Goal: Information Seeking & Learning: Learn about a topic

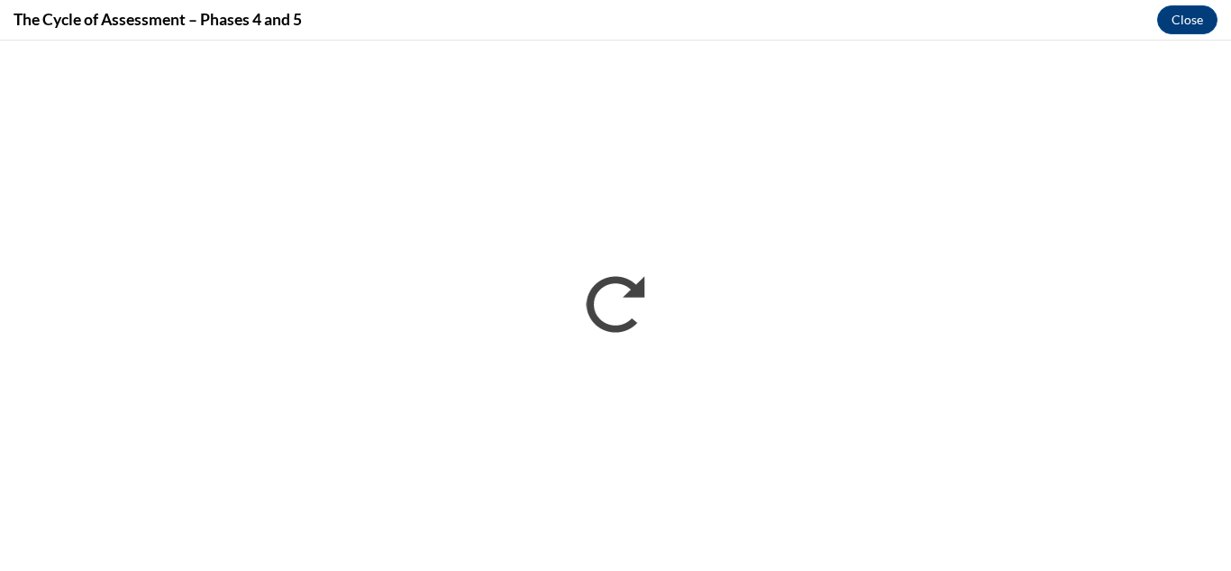
scroll to position [886, 0]
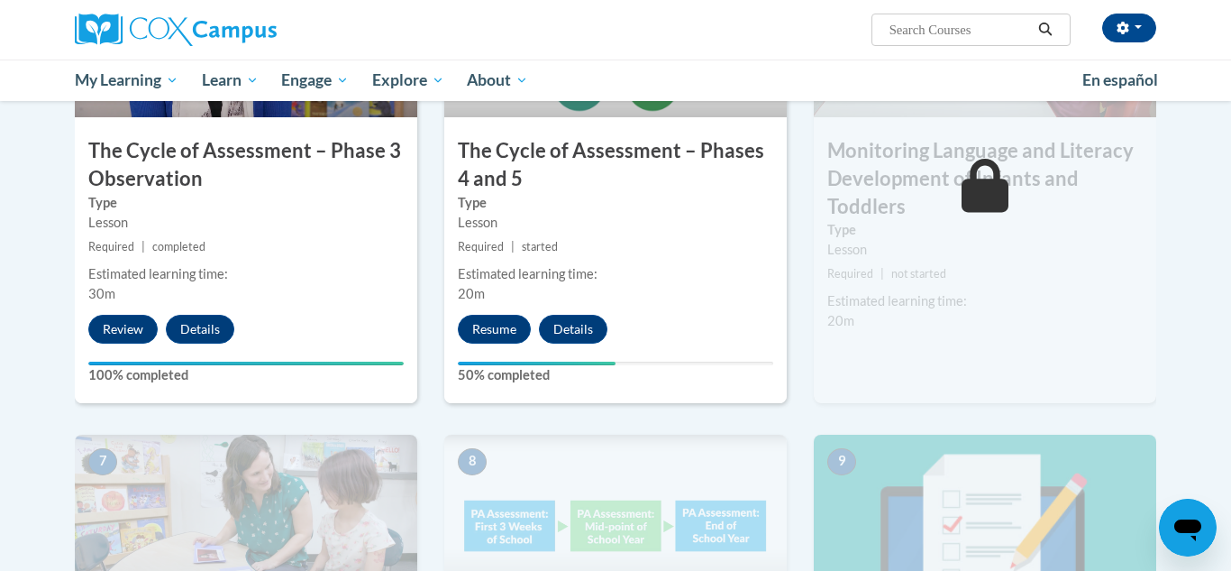
scroll to position [1074, 0]
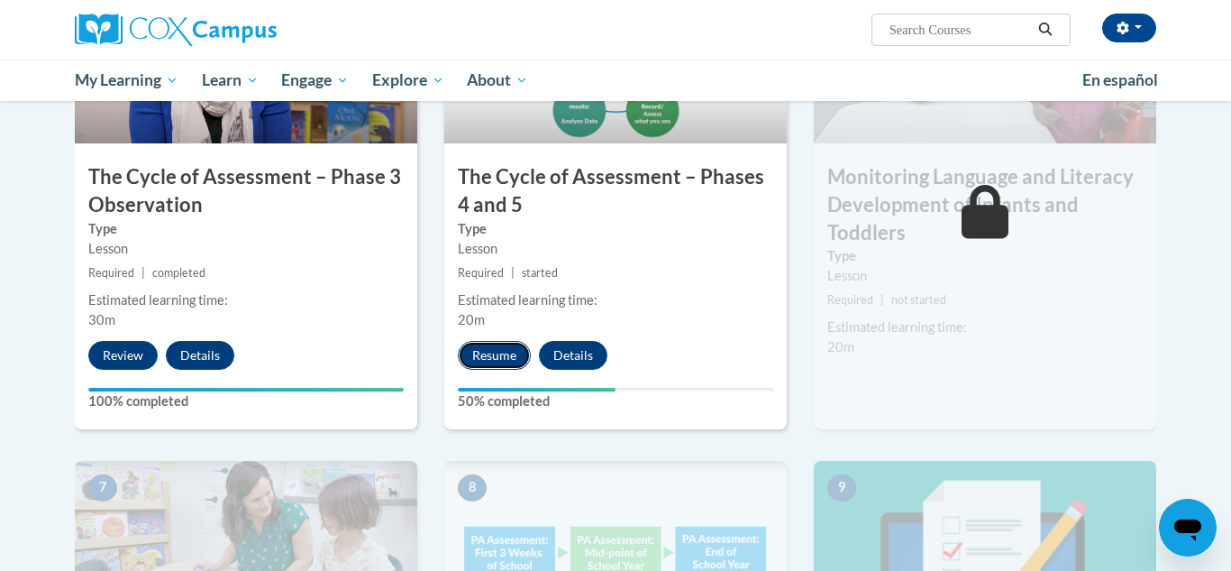
click at [485, 351] on button "Resume" at bounding box center [494, 355] width 73 height 29
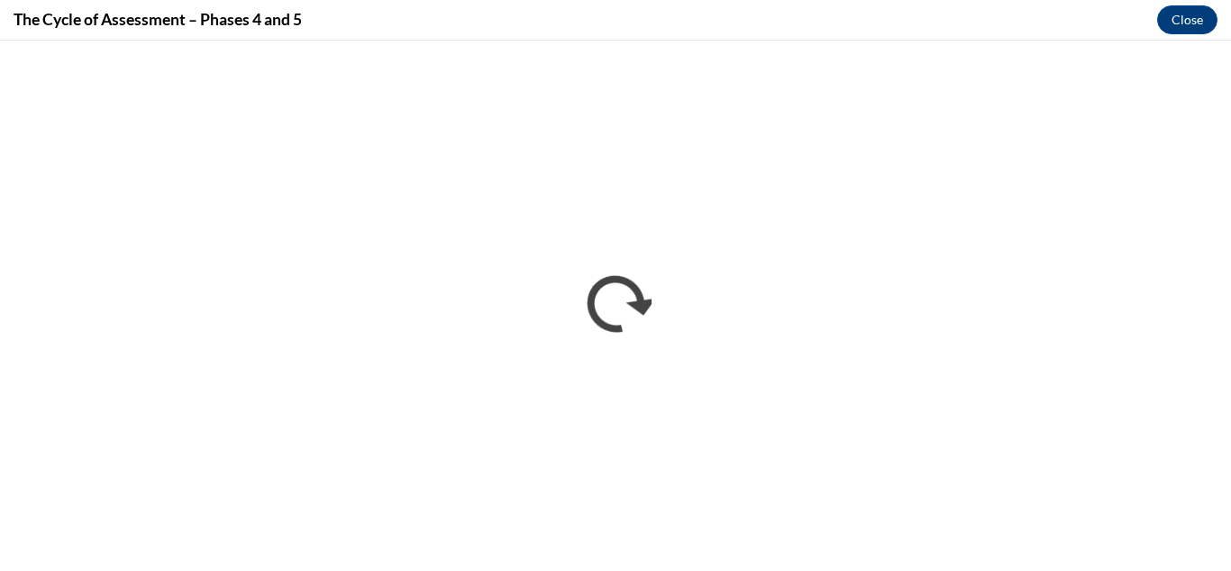
scroll to position [0, 0]
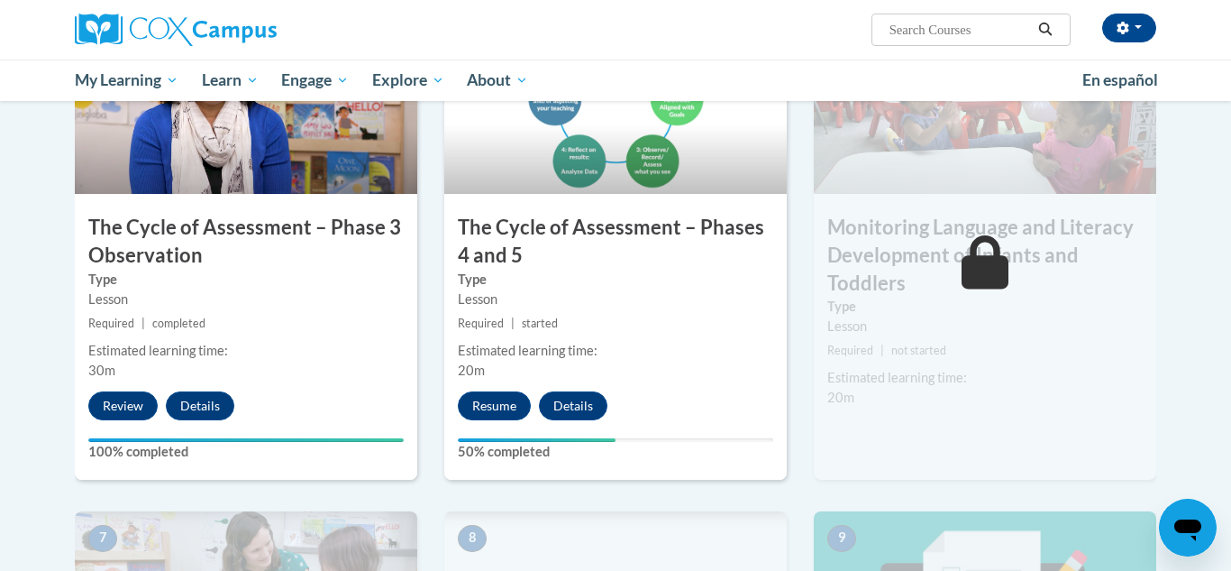
scroll to position [1073, 0]
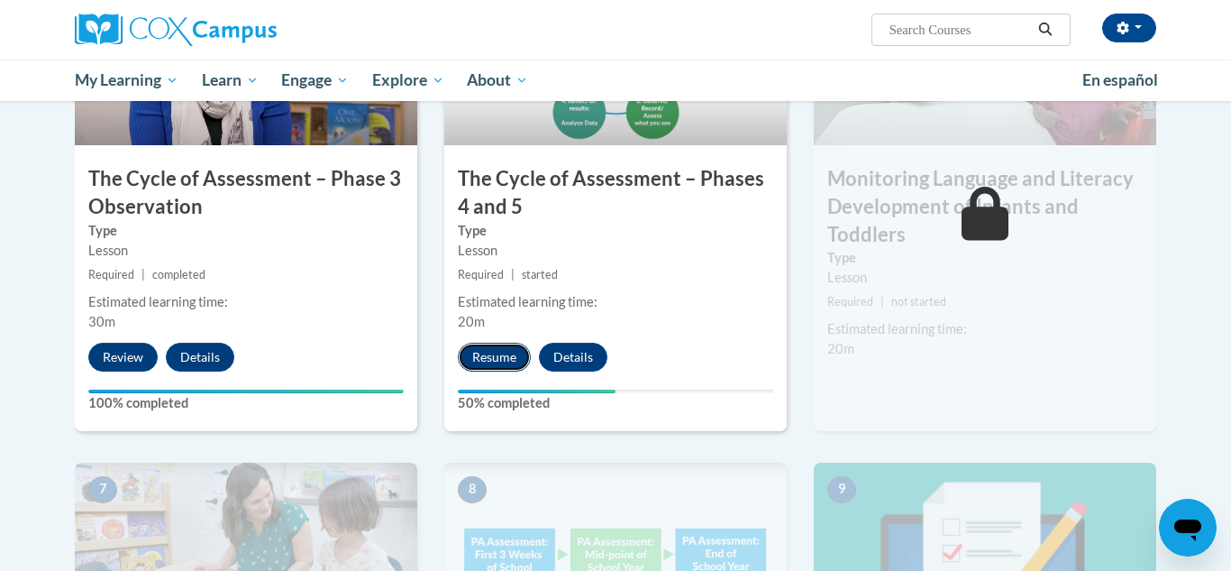
click at [493, 357] on button "Resume" at bounding box center [494, 356] width 73 height 29
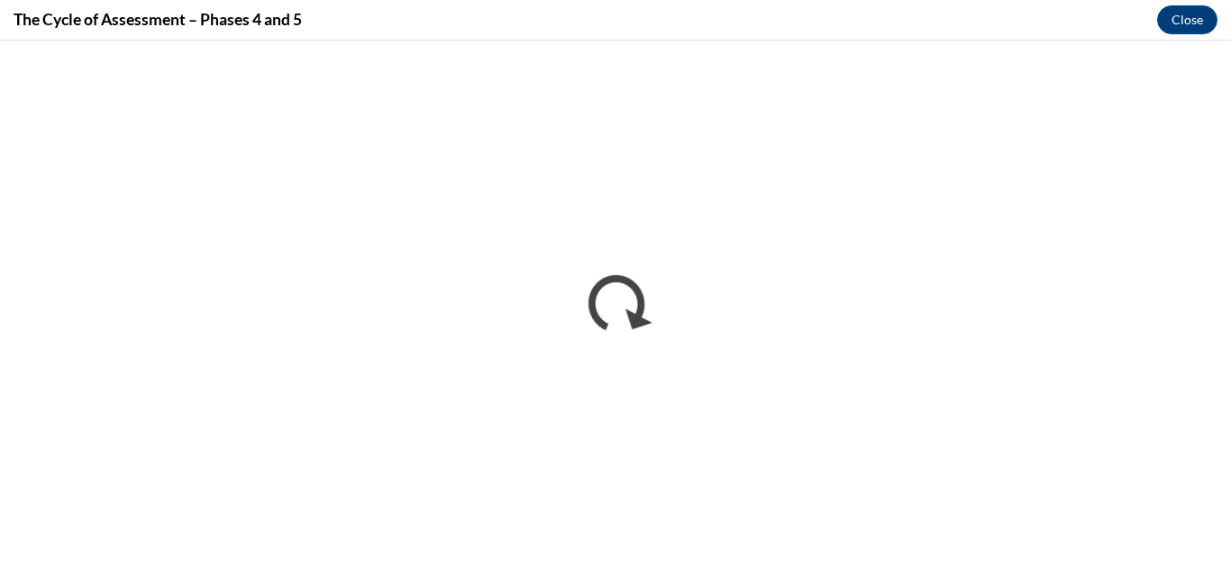
scroll to position [0, 0]
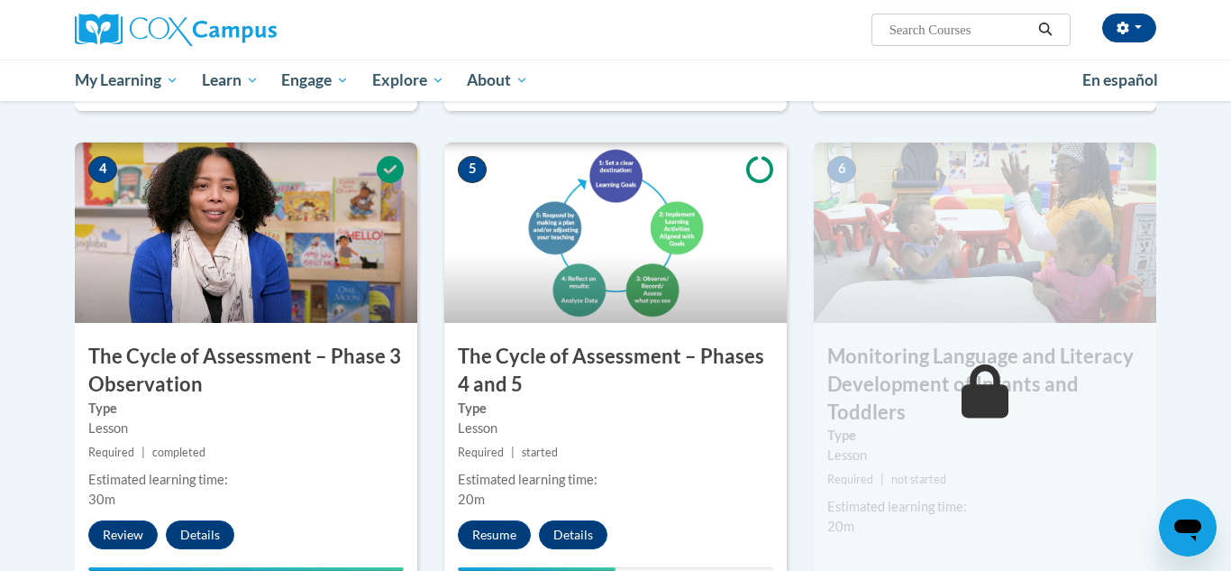
scroll to position [902, 0]
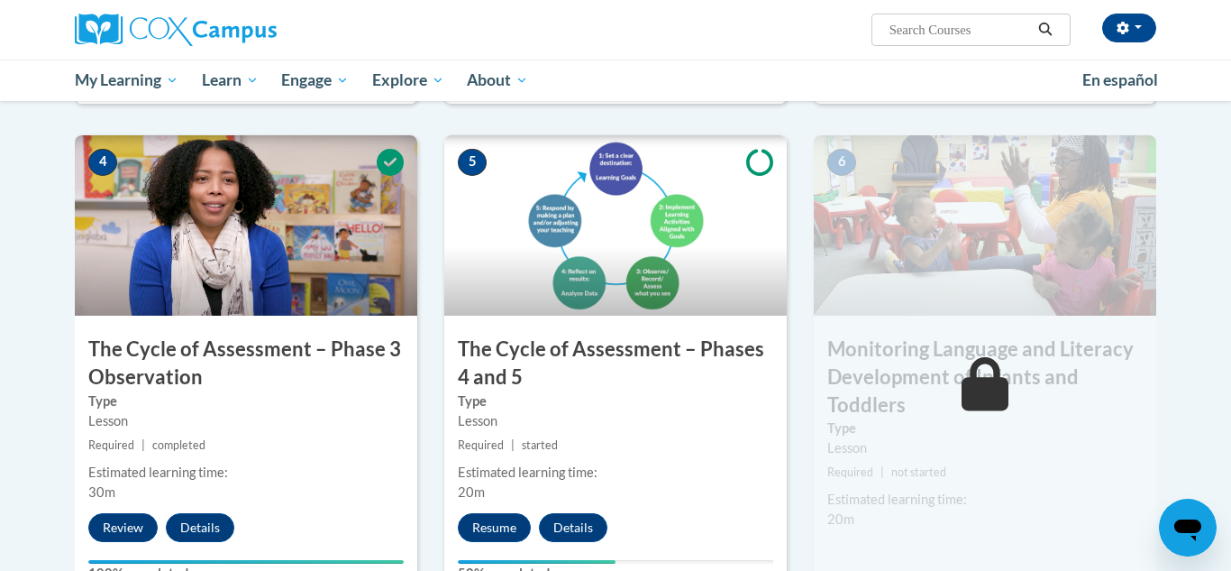
click at [484, 505] on div "5 The Cycle of Assessment – Phases 4 and 5 Type Lesson Required | started Estim…" at bounding box center [615, 368] width 342 height 466
click at [486, 524] on button "Resume" at bounding box center [494, 527] width 73 height 29
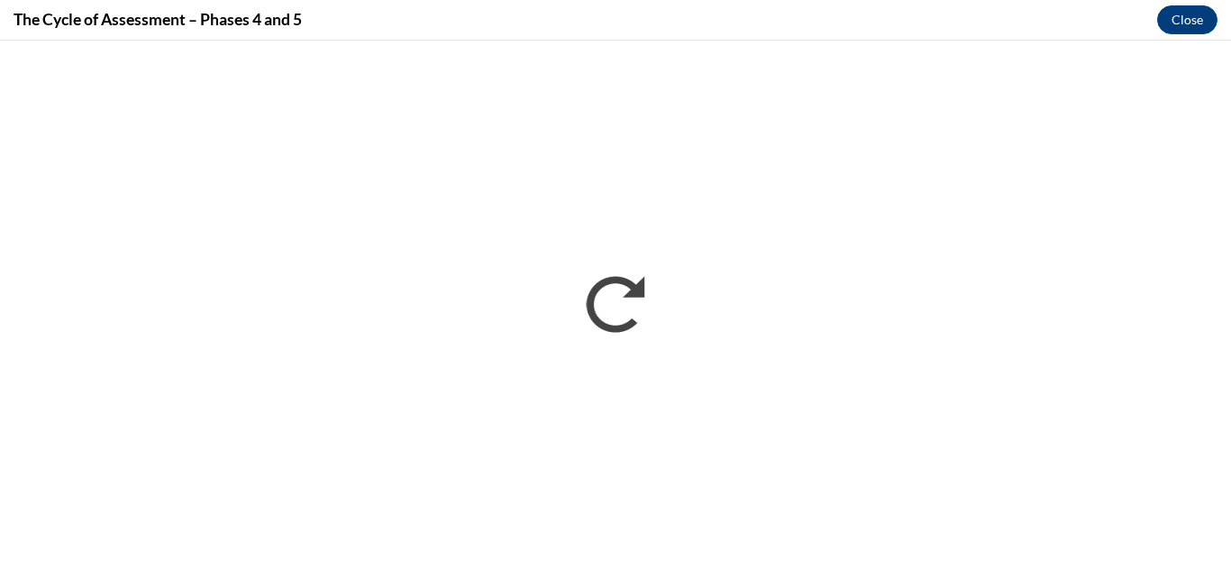
scroll to position [0, 0]
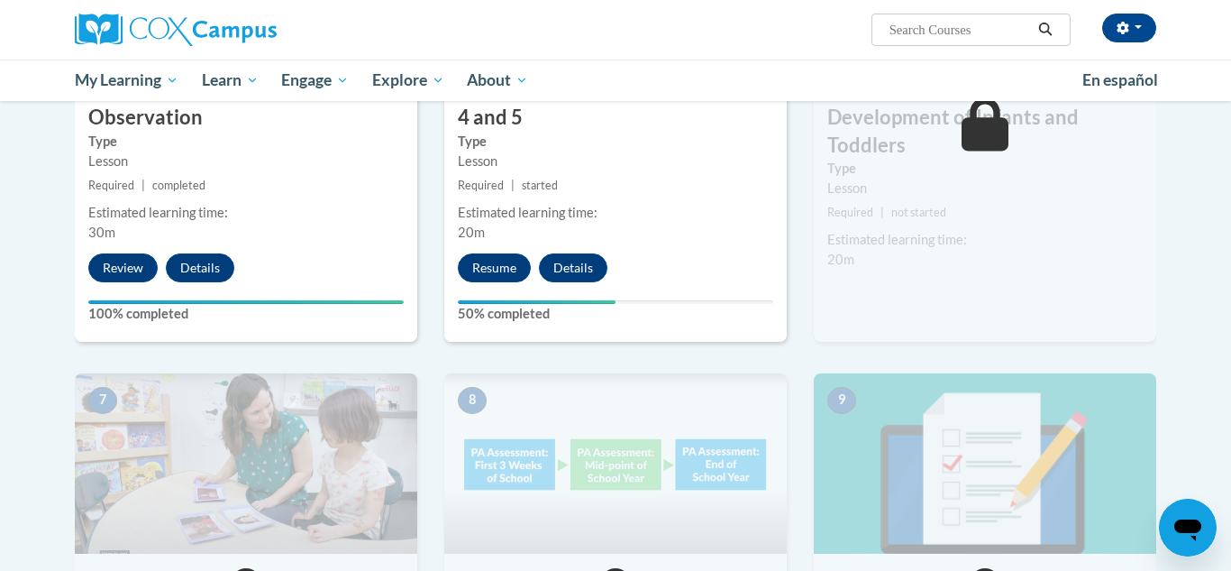
scroll to position [1181, 0]
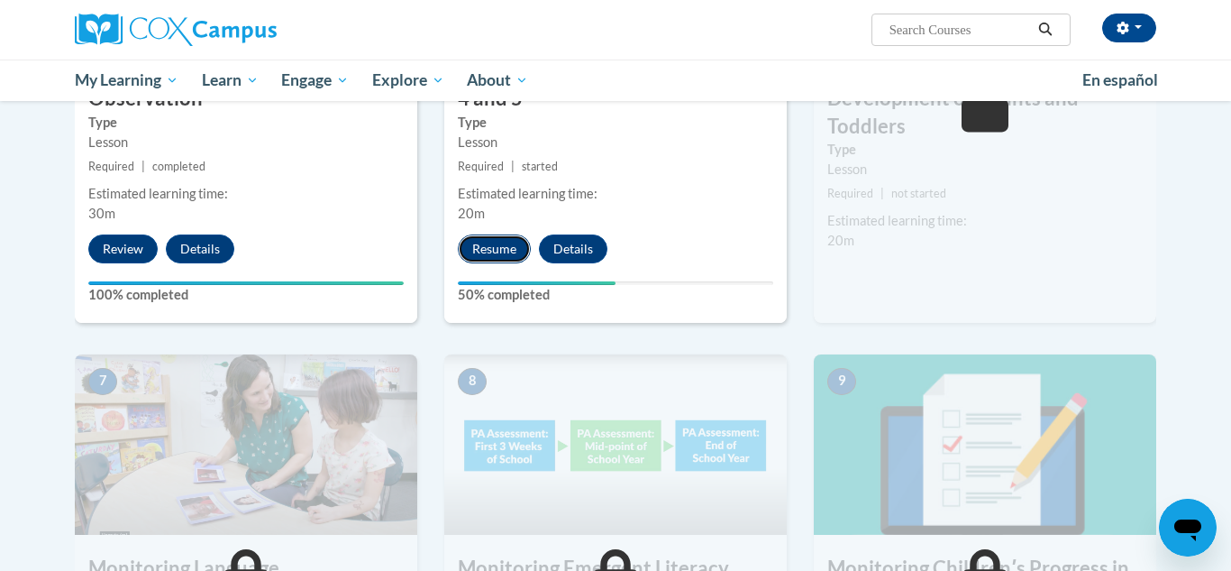
click at [512, 246] on button "Resume" at bounding box center [494, 248] width 73 height 29
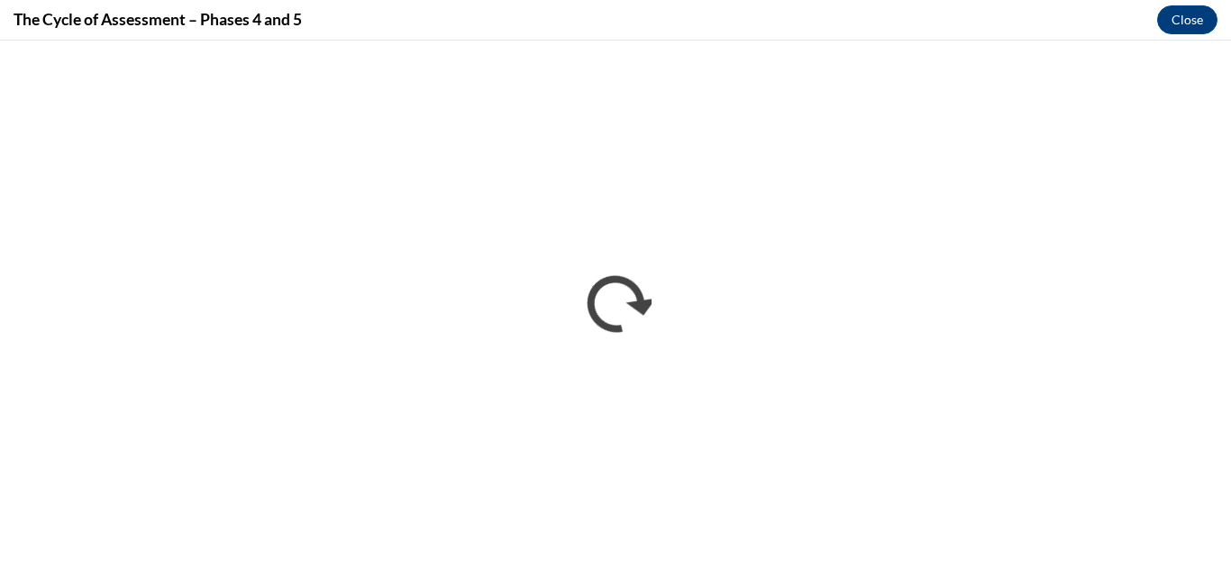
scroll to position [0, 0]
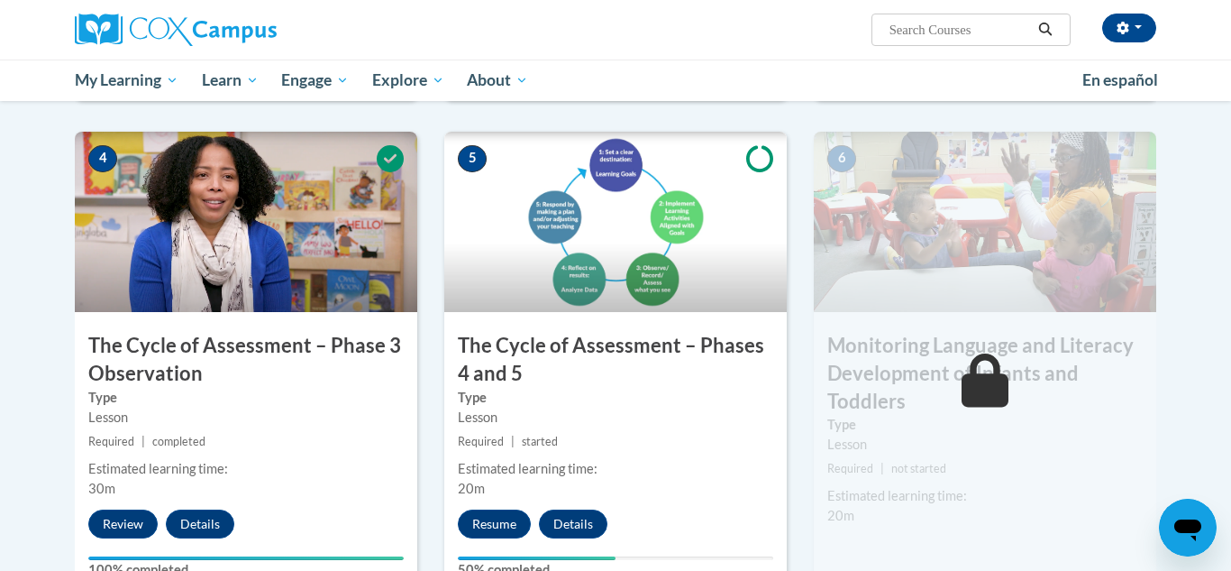
scroll to position [936, 0]
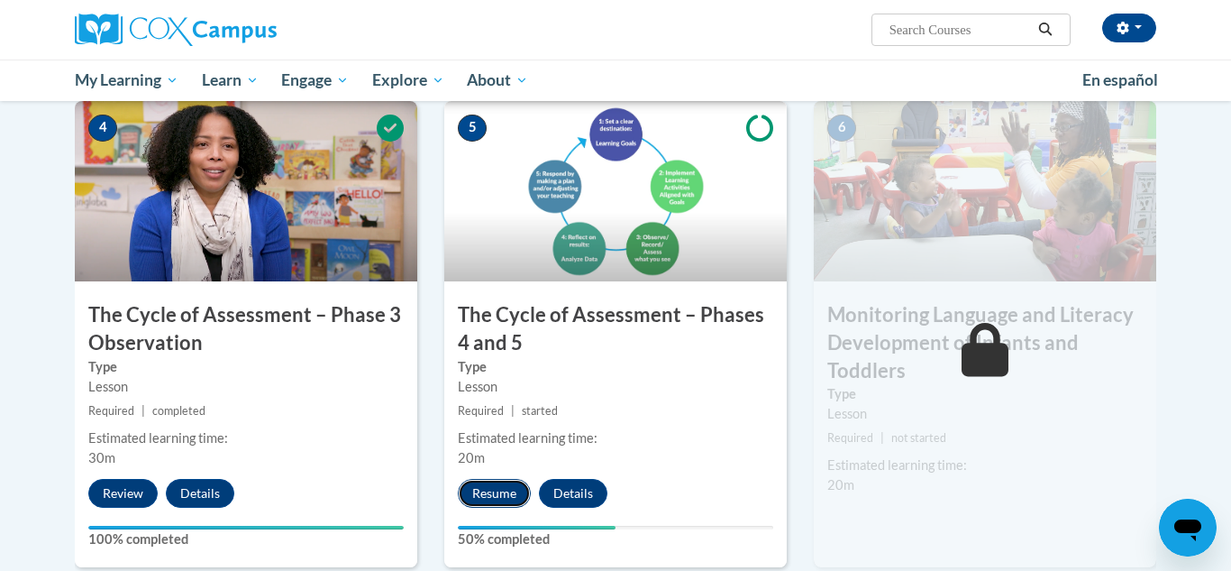
click at [515, 503] on button "Resume" at bounding box center [494, 493] width 73 height 29
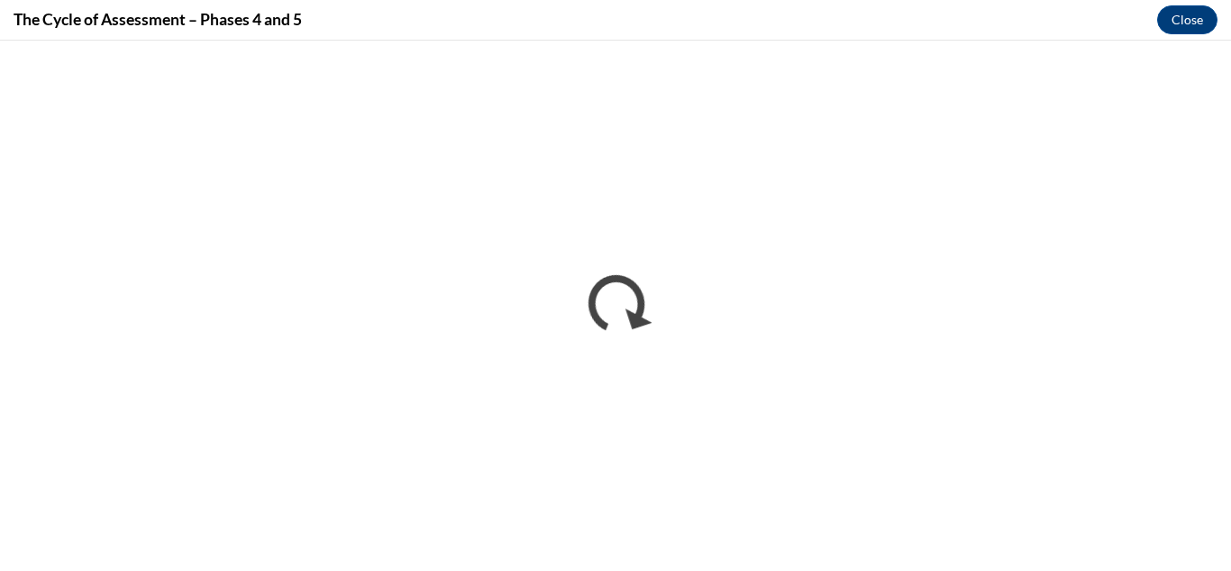
scroll to position [0, 0]
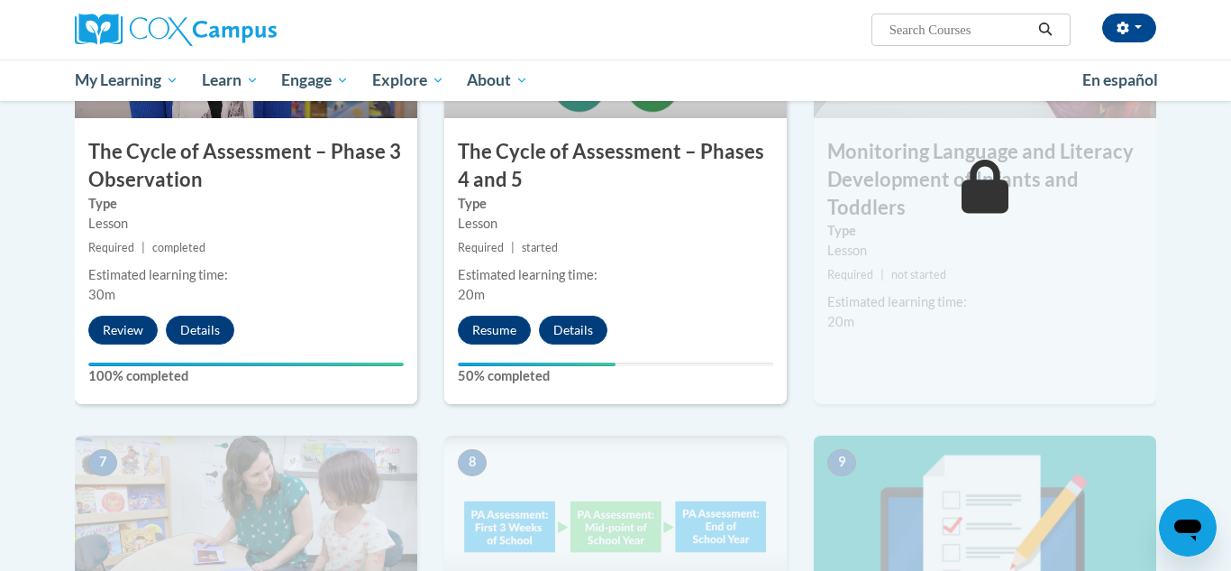
scroll to position [1085, 0]
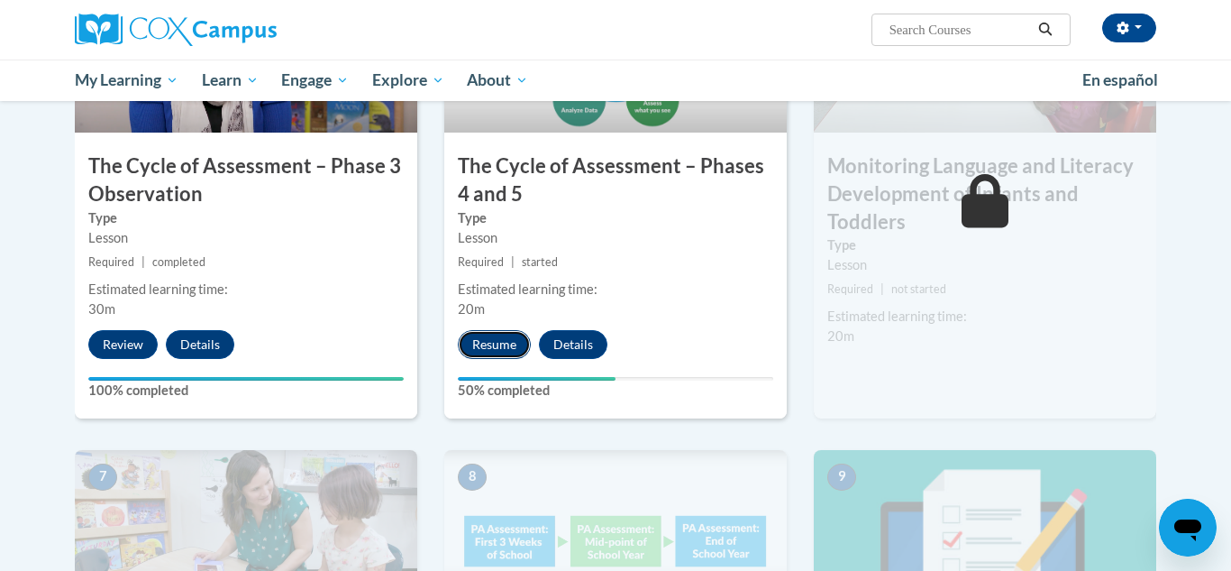
click at [491, 344] on button "Resume" at bounding box center [494, 344] width 73 height 29
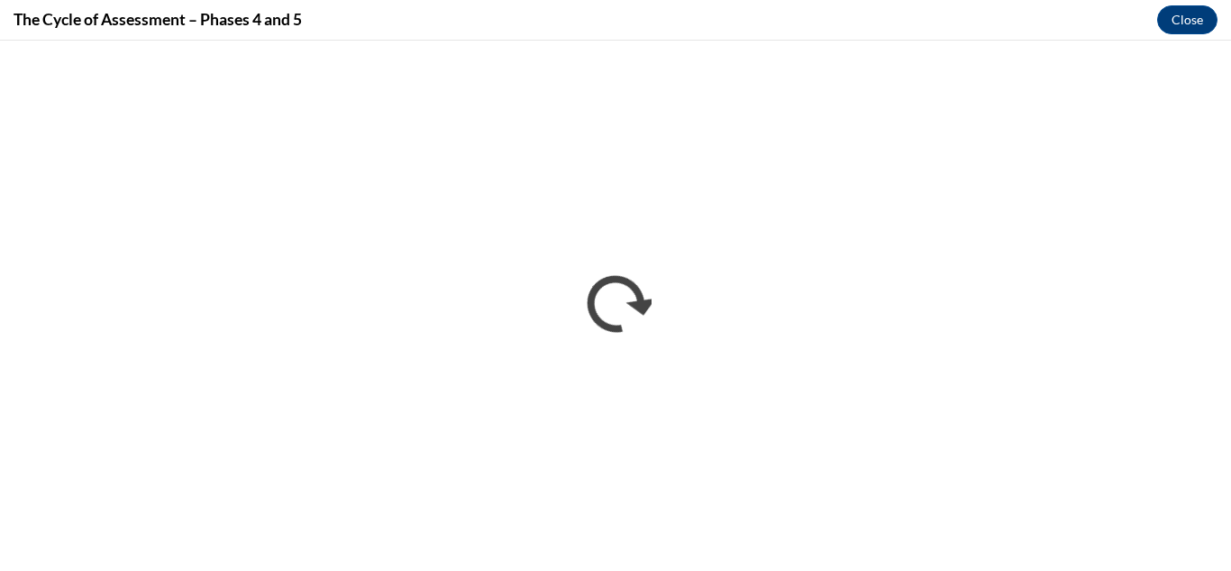
scroll to position [0, 0]
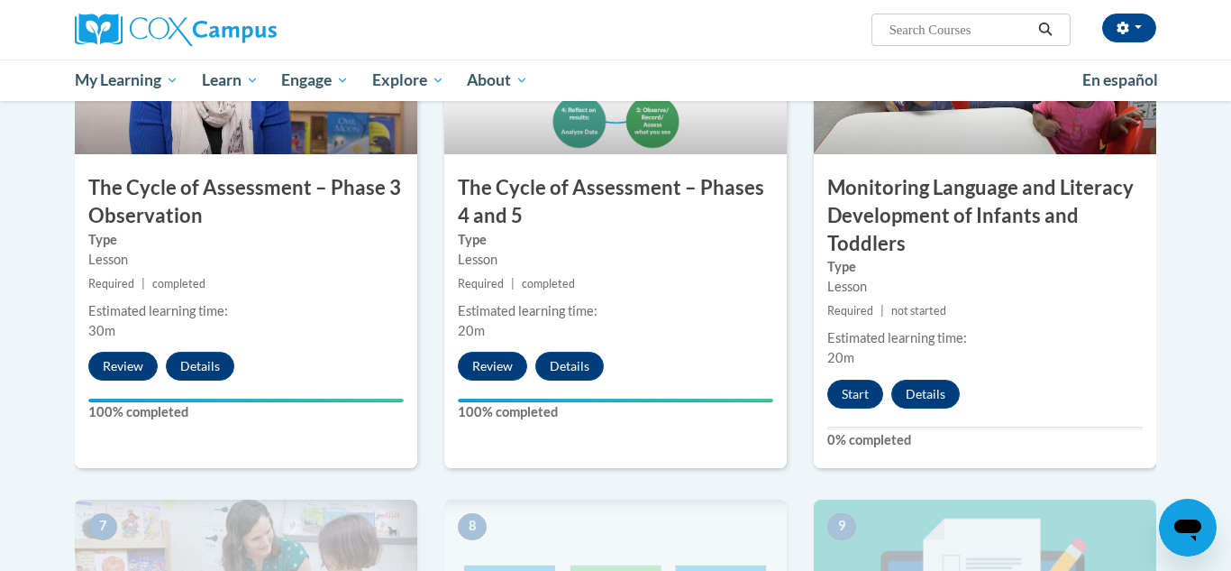
scroll to position [1071, 0]
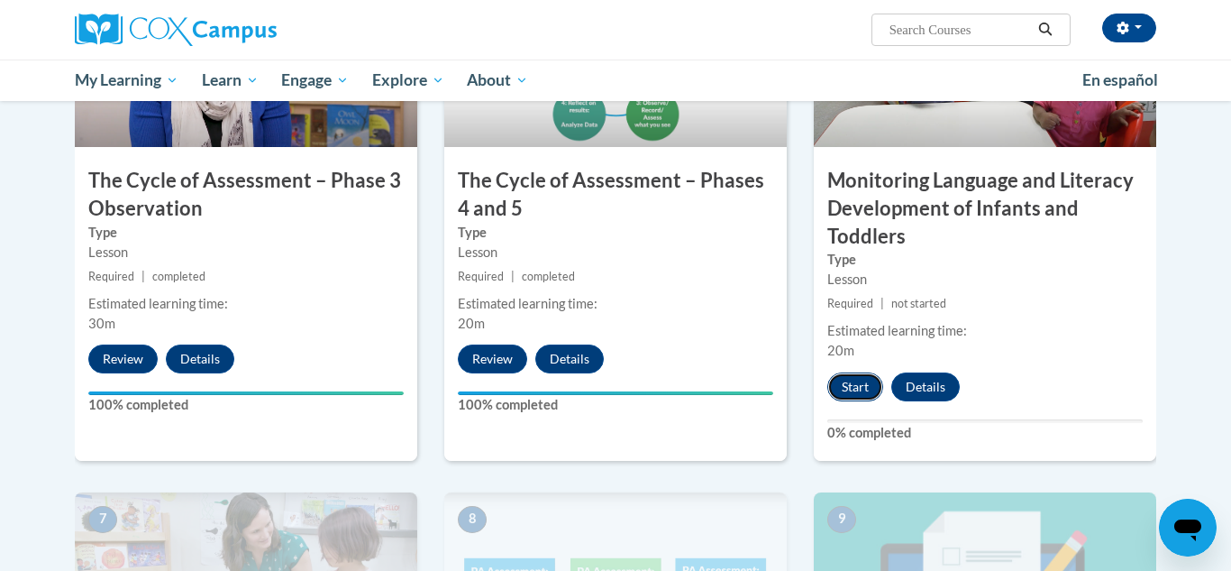
click at [857, 390] on button "Start" at bounding box center [855, 386] width 56 height 29
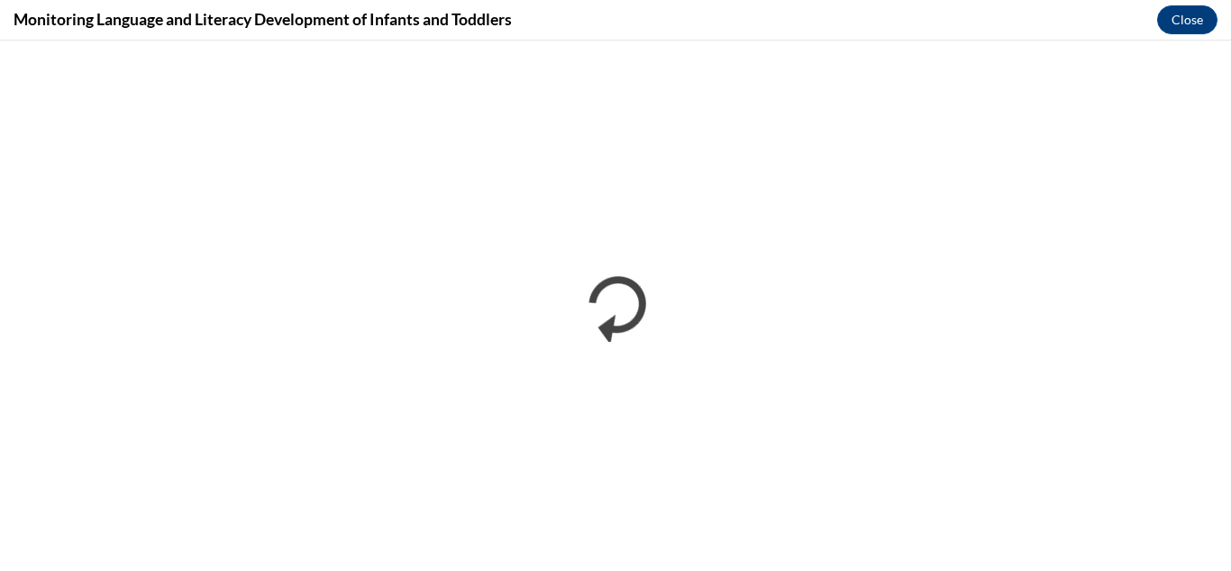
scroll to position [0, 0]
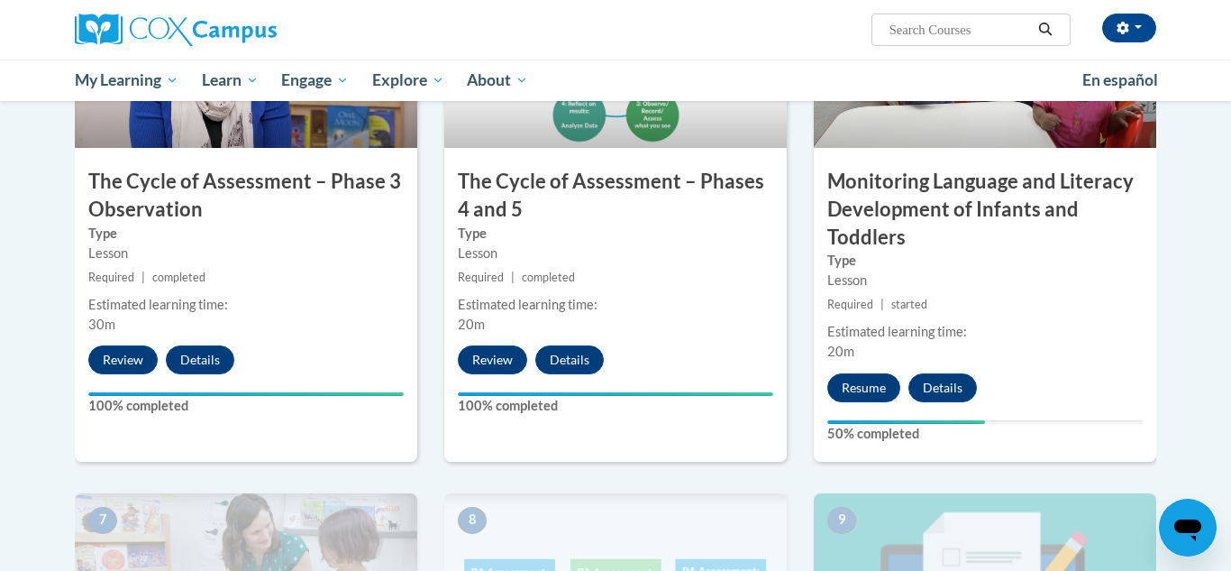
scroll to position [1077, 0]
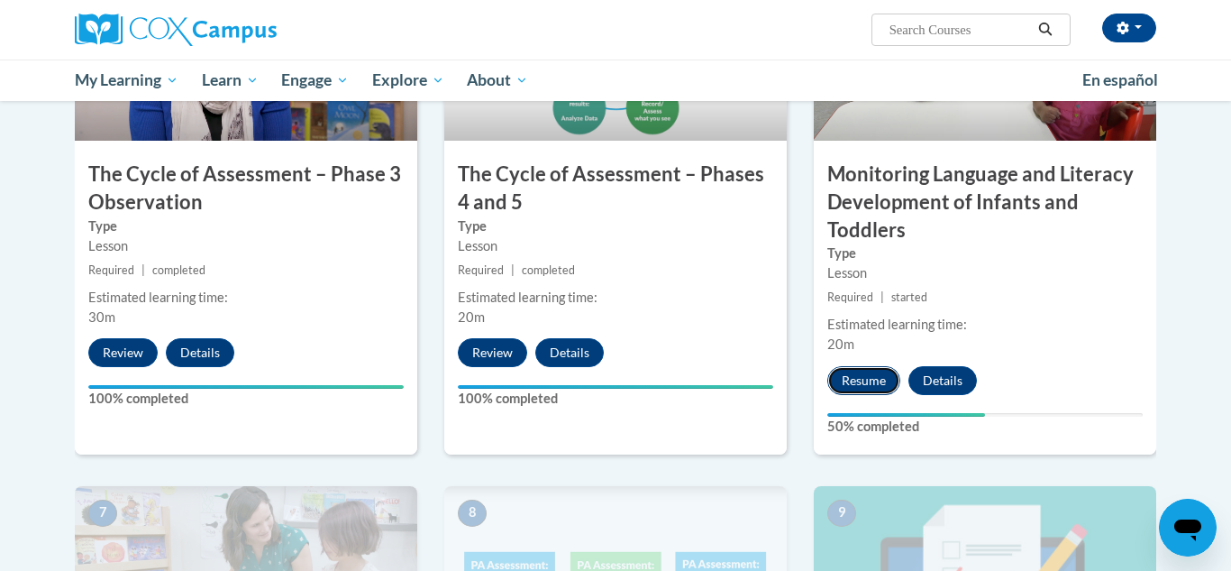
click at [853, 388] on button "Resume" at bounding box center [863, 380] width 73 height 29
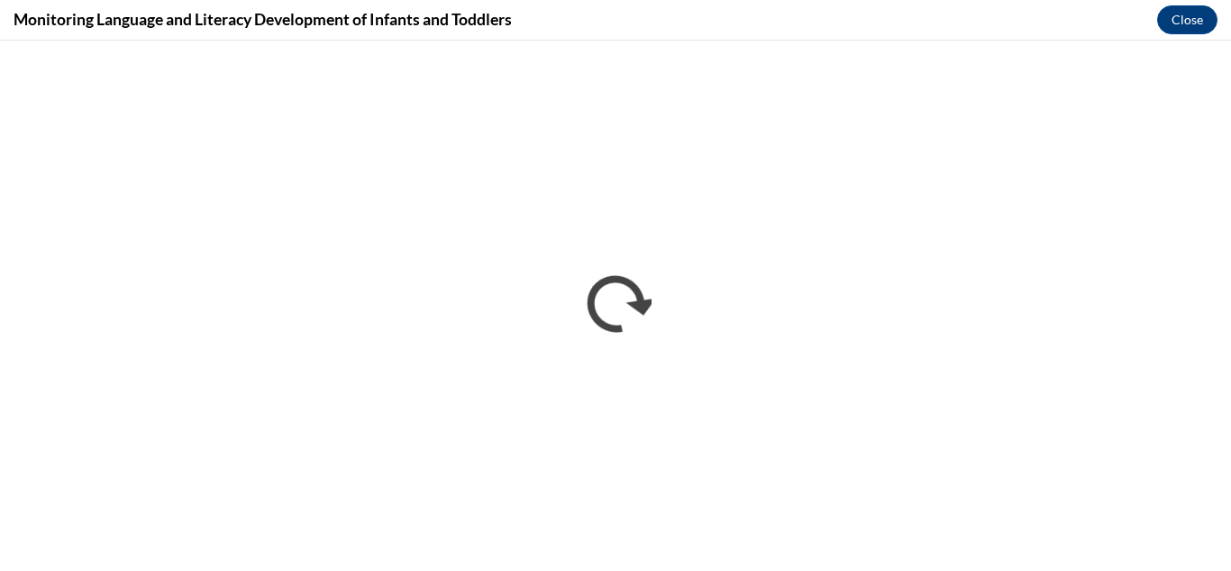
scroll to position [0, 0]
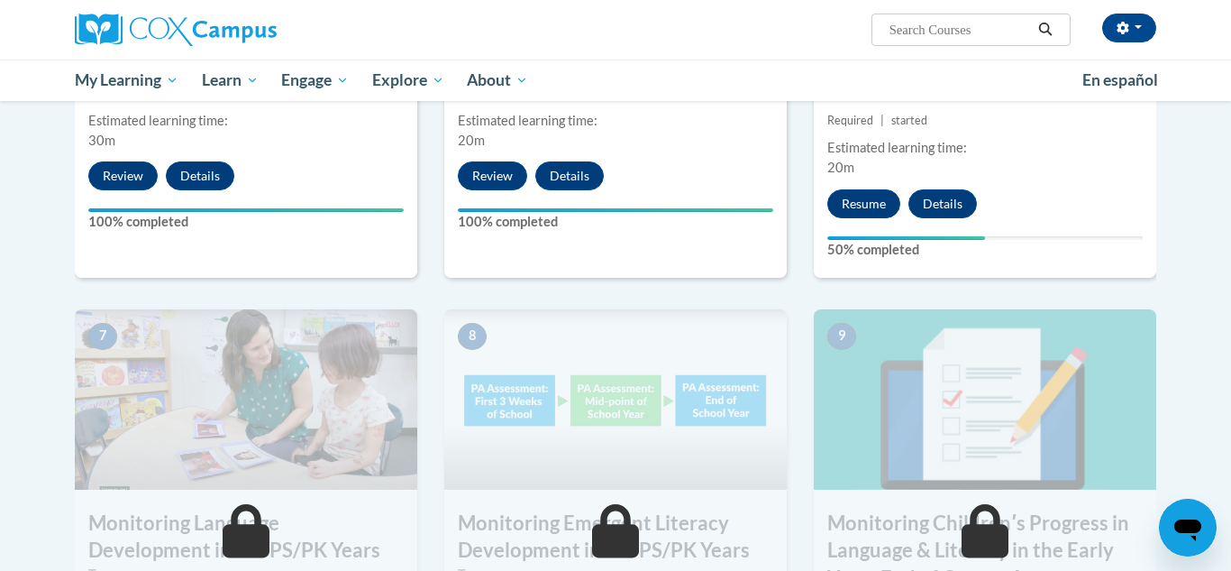
scroll to position [1250, 0]
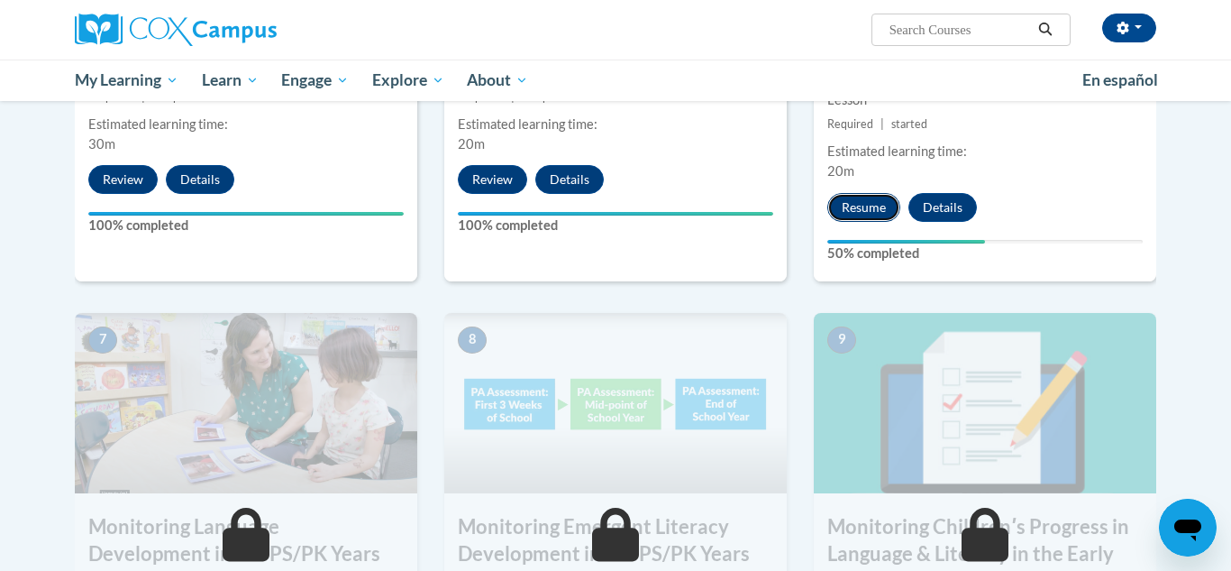
click at [846, 202] on button "Resume" at bounding box center [863, 207] width 73 height 29
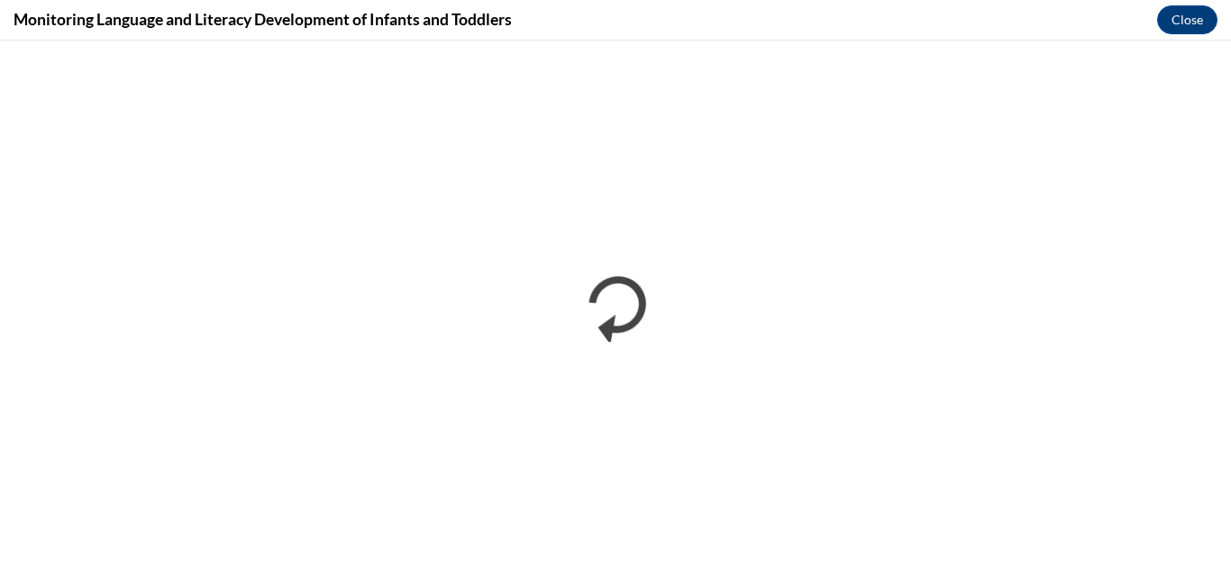
scroll to position [0, 0]
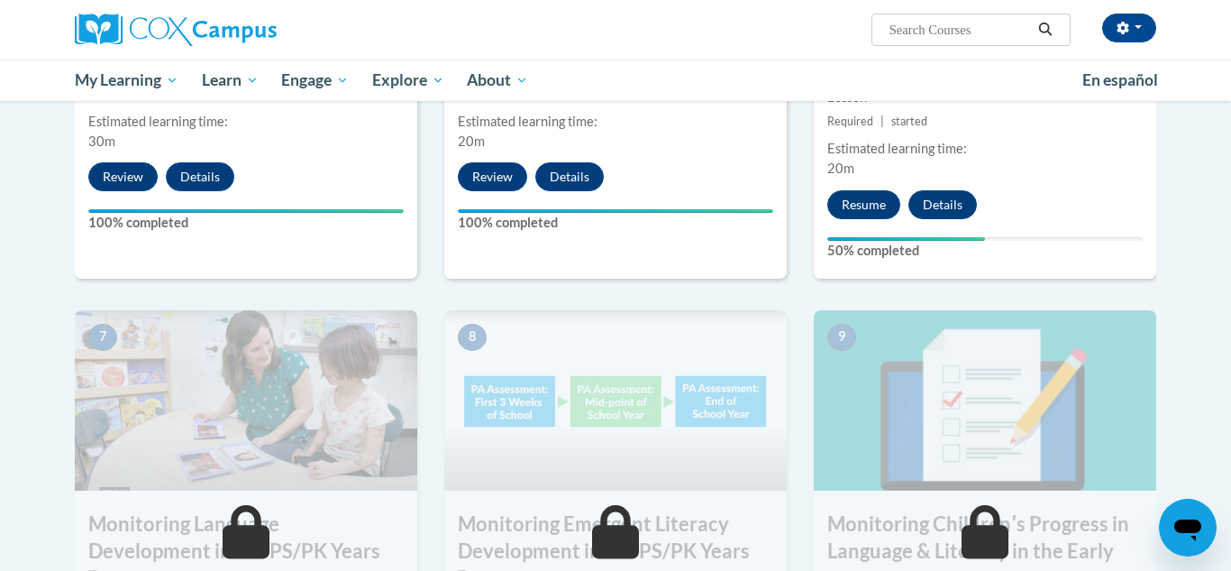
scroll to position [1256, 0]
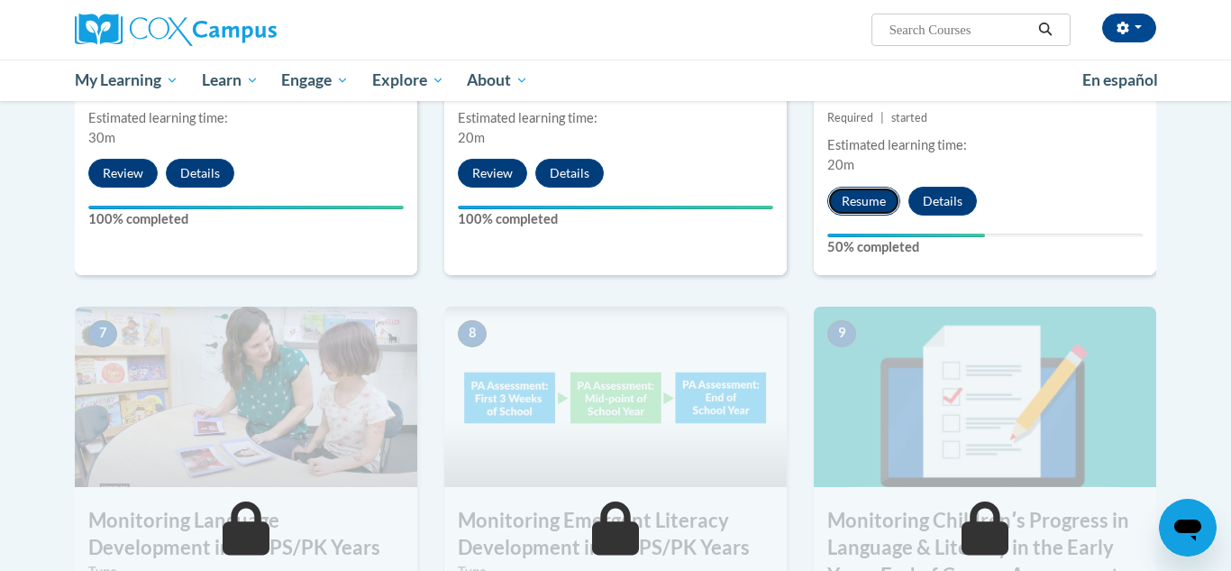
click at [851, 200] on button "Resume" at bounding box center [863, 201] width 73 height 29
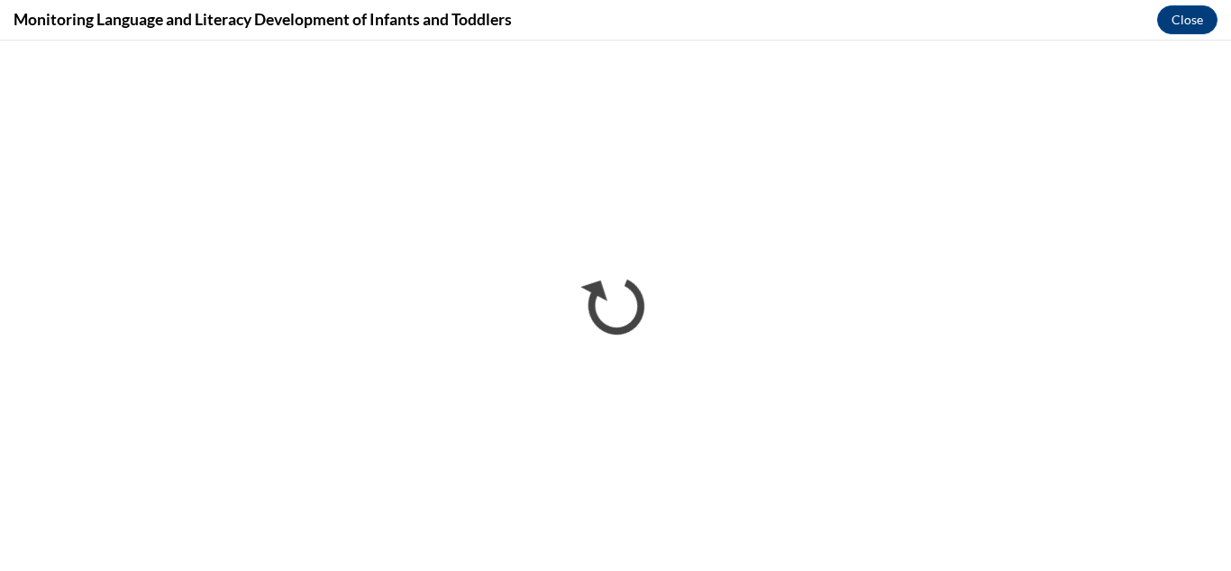
scroll to position [0, 0]
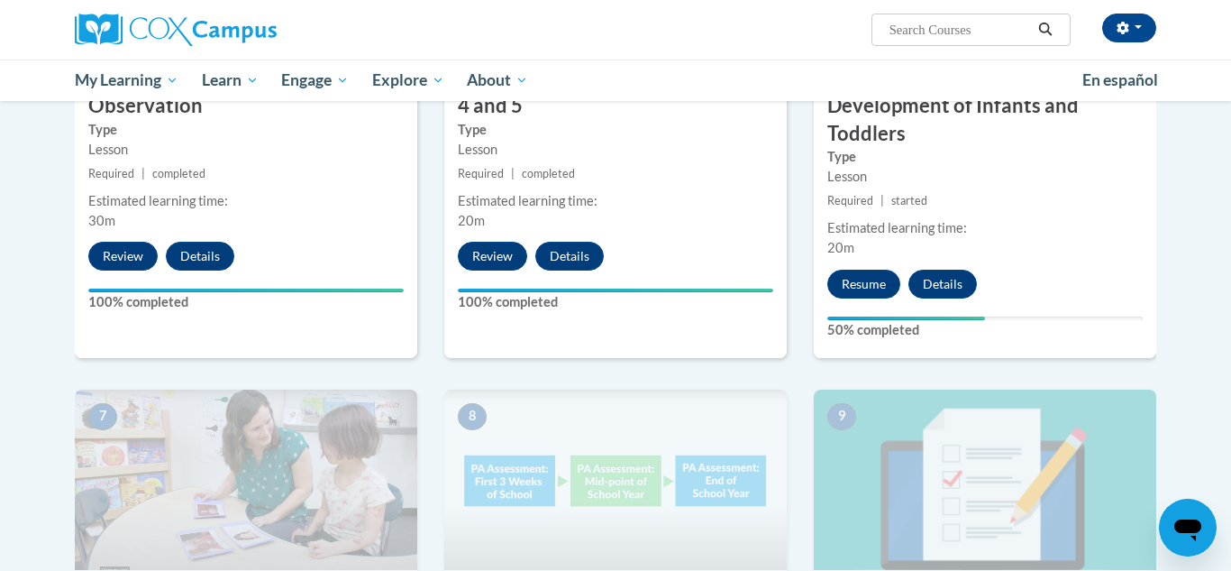
scroll to position [1162, 0]
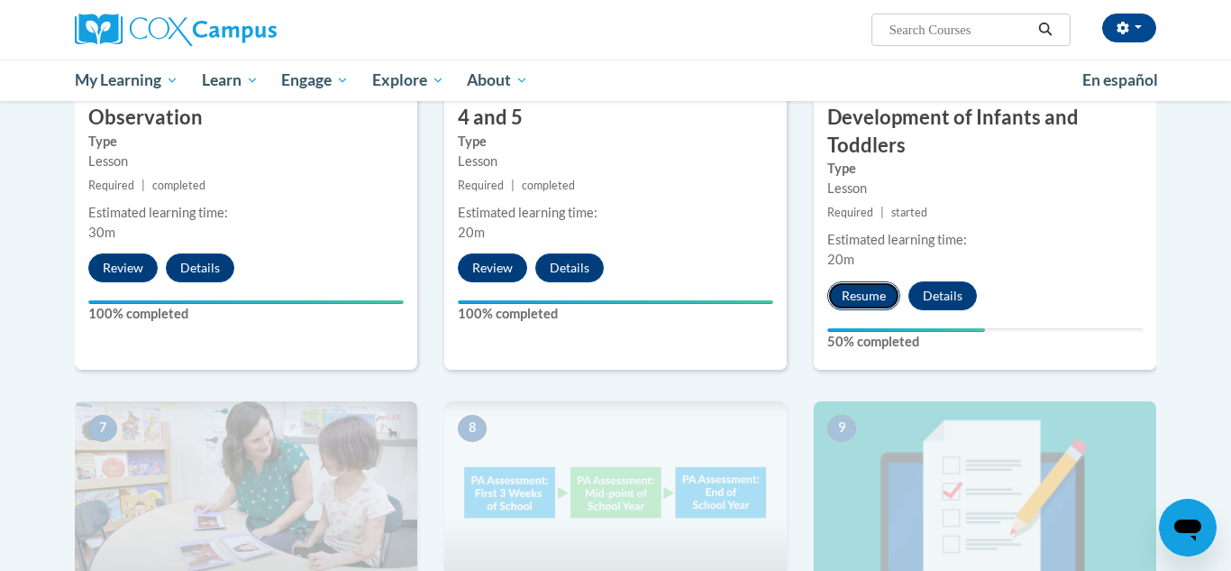
click at [865, 286] on button "Resume" at bounding box center [863, 295] width 73 height 29
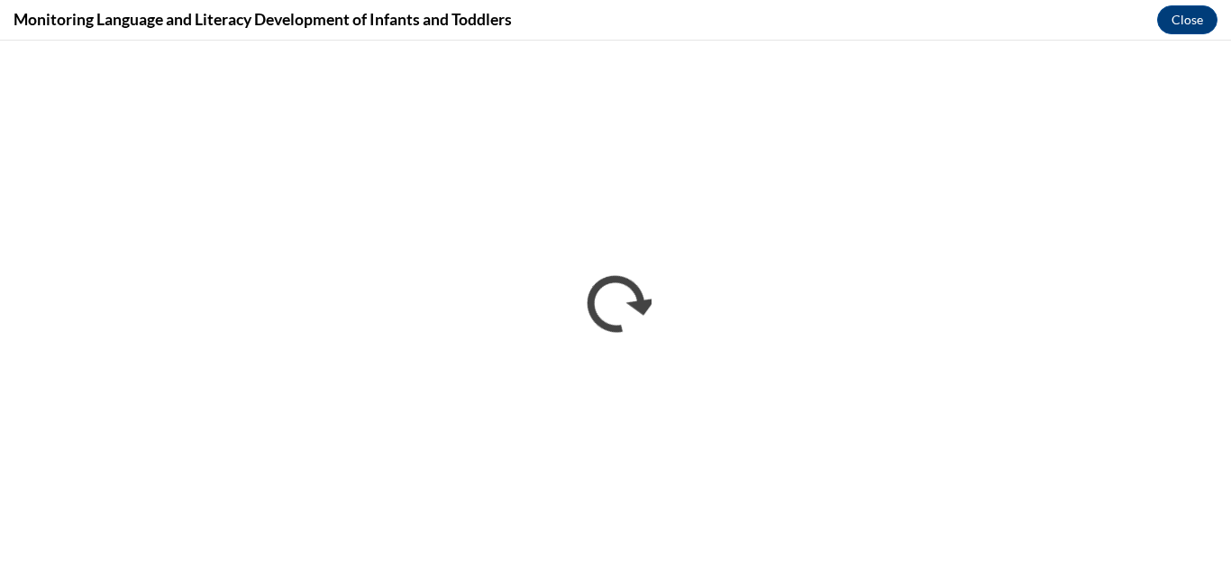
scroll to position [0, 0]
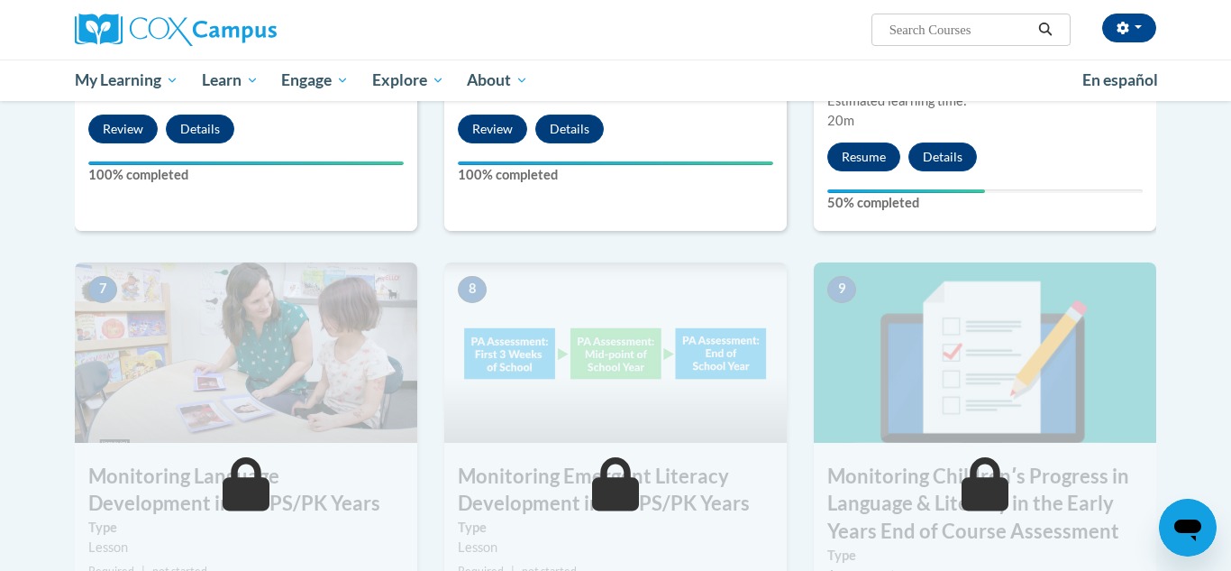
scroll to position [1304, 0]
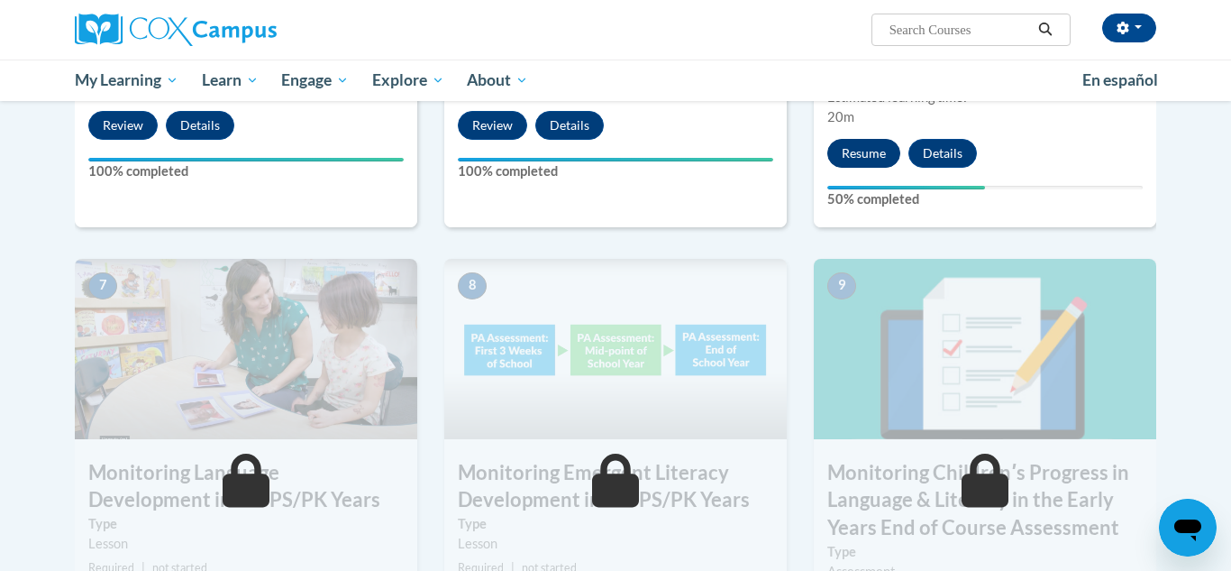
click at [875, 149] on button "Resume" at bounding box center [863, 153] width 73 height 29
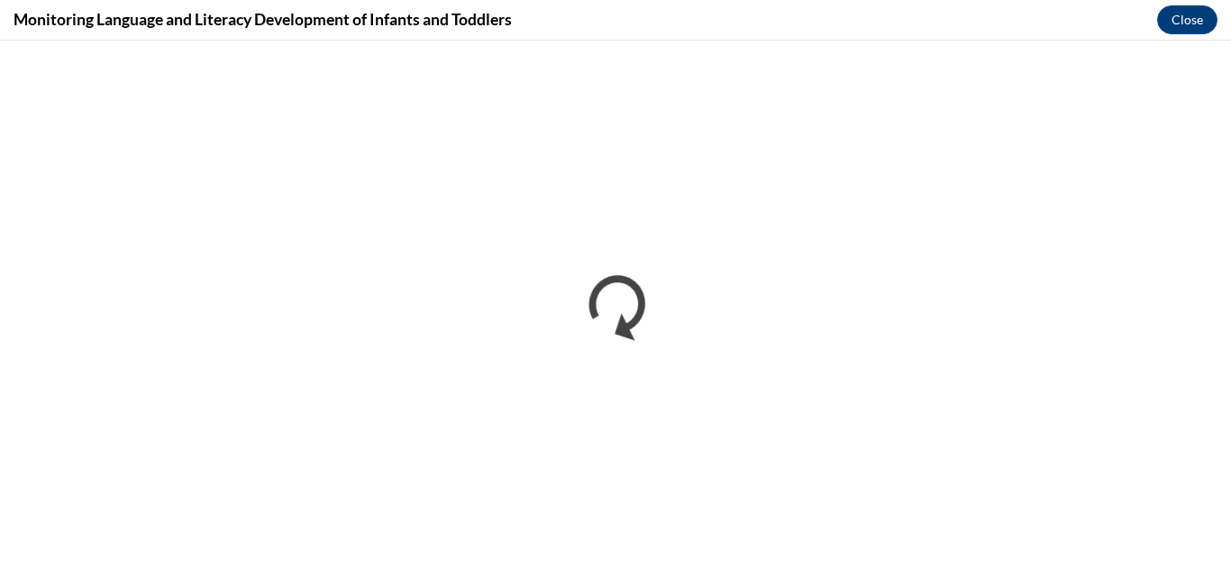
scroll to position [0, 0]
